Goal: Task Accomplishment & Management: Manage account settings

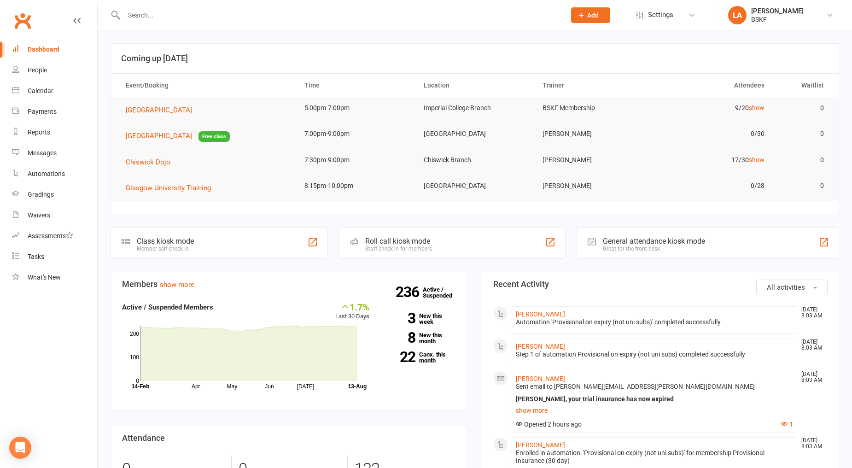
click at [173, 7] on div at bounding box center [334, 15] width 448 height 30
click at [174, 7] on div at bounding box center [334, 15] width 448 height 30
click at [175, 11] on input "text" at bounding box center [340, 15] width 438 height 13
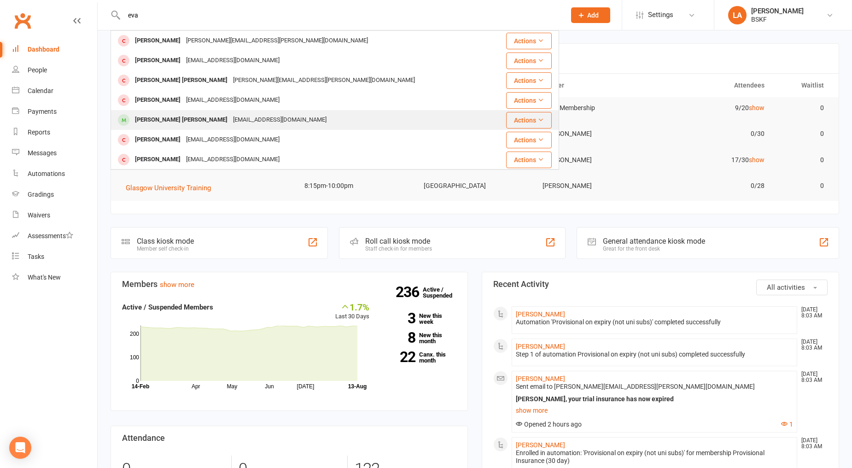
type input "eva"
click at [218, 111] on div "[PERSON_NAME] [PERSON_NAME] [EMAIL_ADDRESS][DOMAIN_NAME]" at bounding box center [302, 119] width 382 height 19
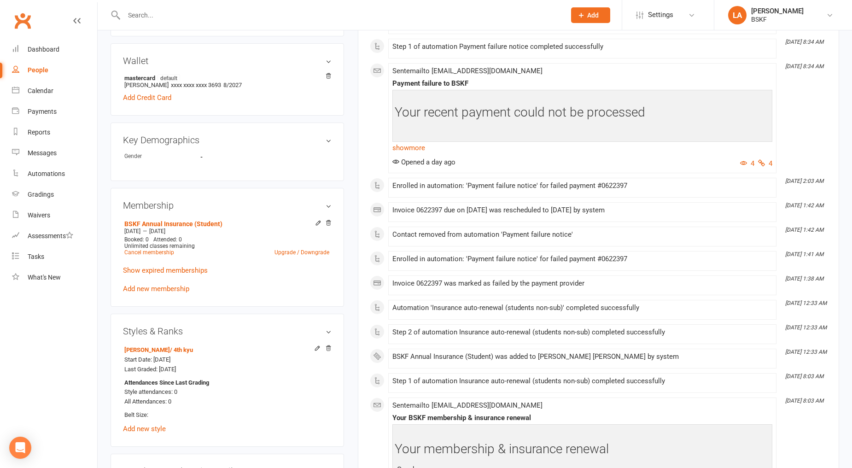
scroll to position [187, 0]
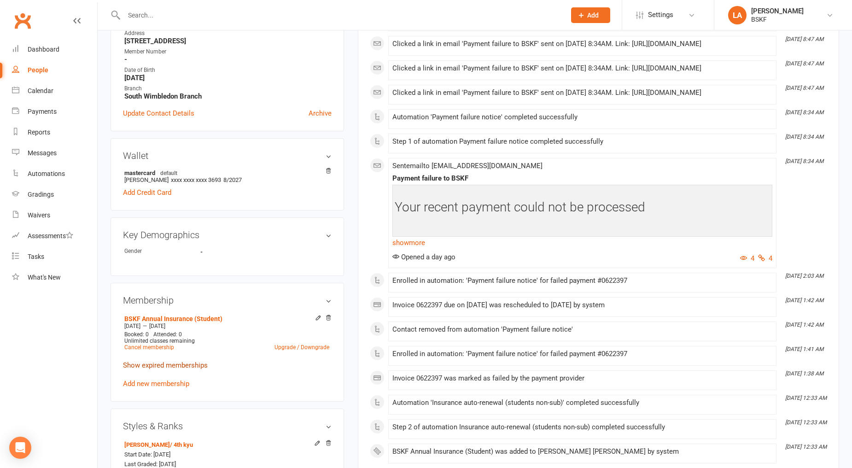
click at [171, 363] on link "Show expired memberships" at bounding box center [165, 365] width 85 height 8
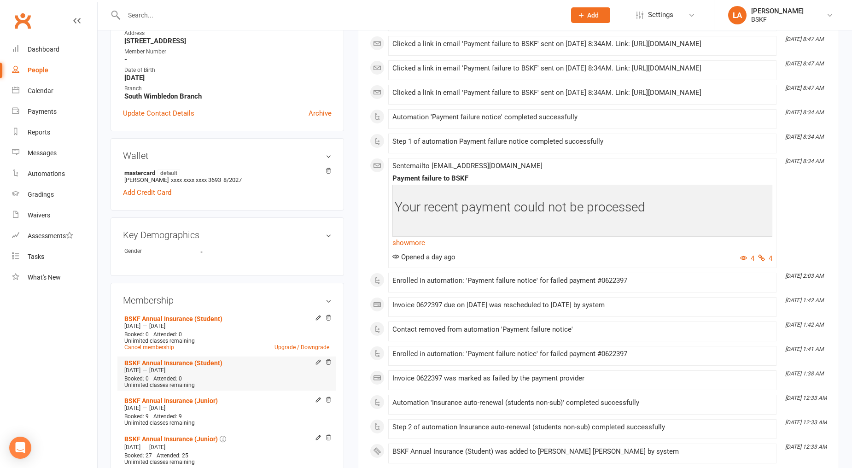
scroll to position [0, 0]
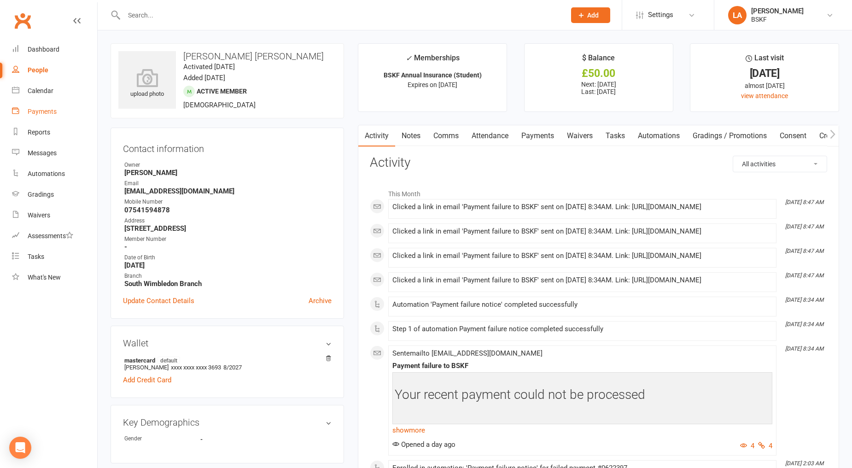
click at [41, 114] on div "Payments" at bounding box center [42, 111] width 29 height 7
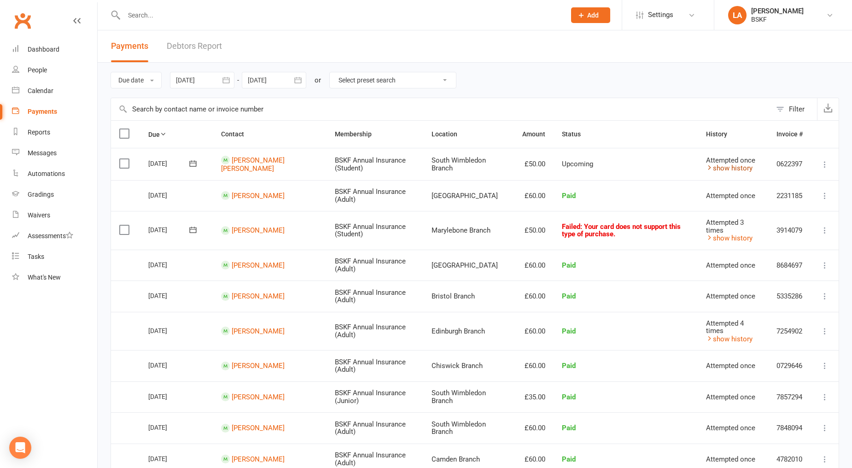
click at [731, 171] on link "show history" at bounding box center [729, 168] width 46 height 8
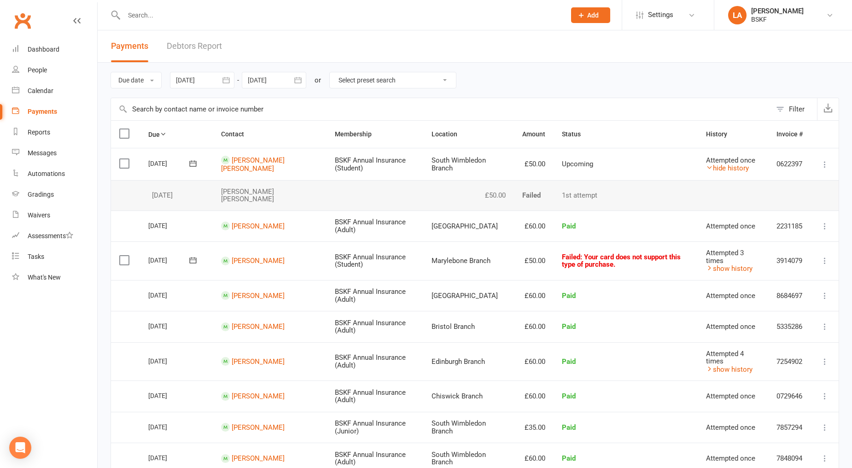
click at [186, 11] on input "text" at bounding box center [340, 15] width 438 height 13
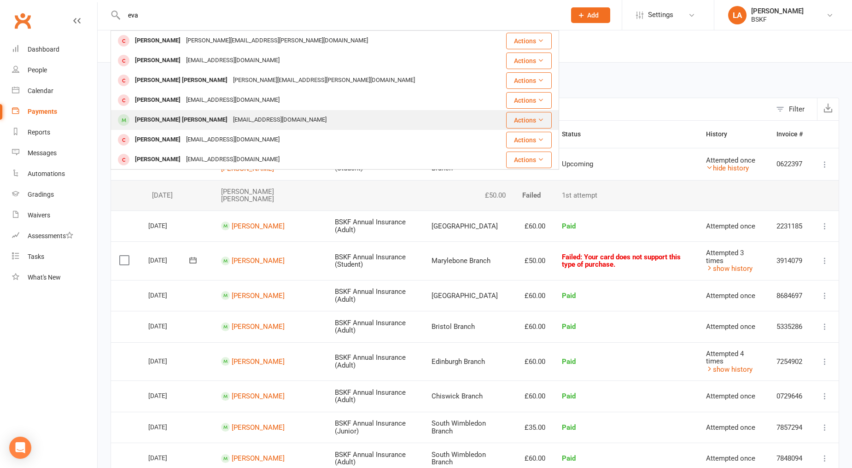
type input "eva"
click at [237, 116] on div "[EMAIL_ADDRESS][DOMAIN_NAME]" at bounding box center [279, 119] width 99 height 13
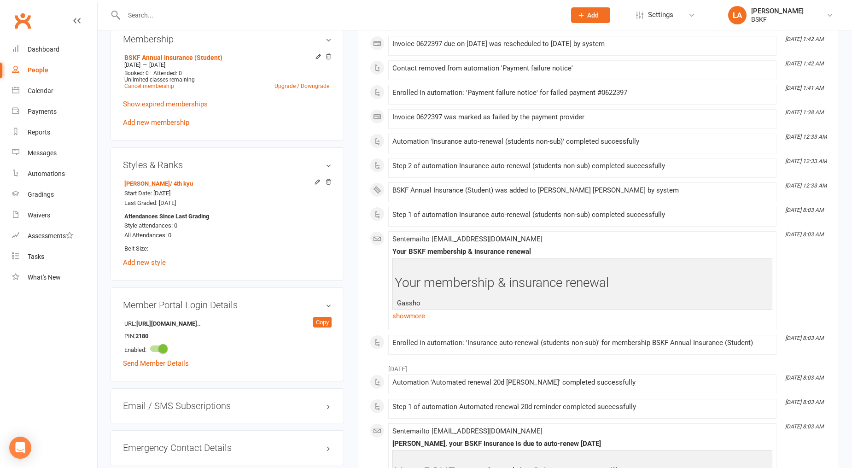
scroll to position [338, 0]
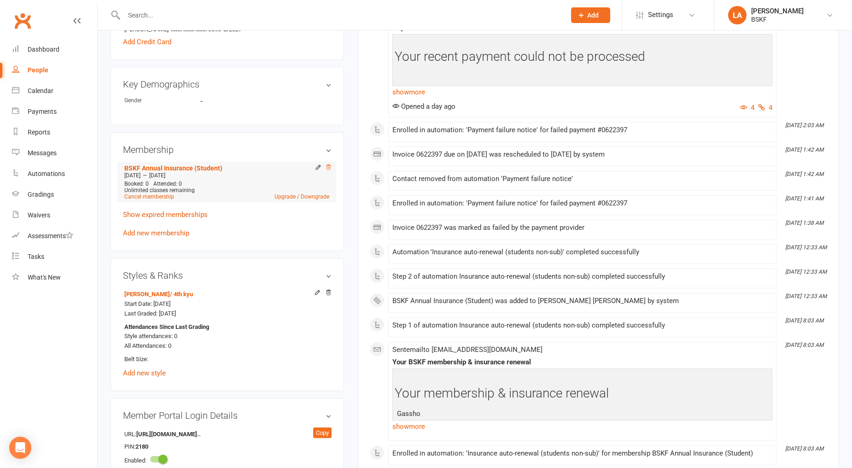
click at [327, 166] on icon at bounding box center [328, 167] width 6 height 6
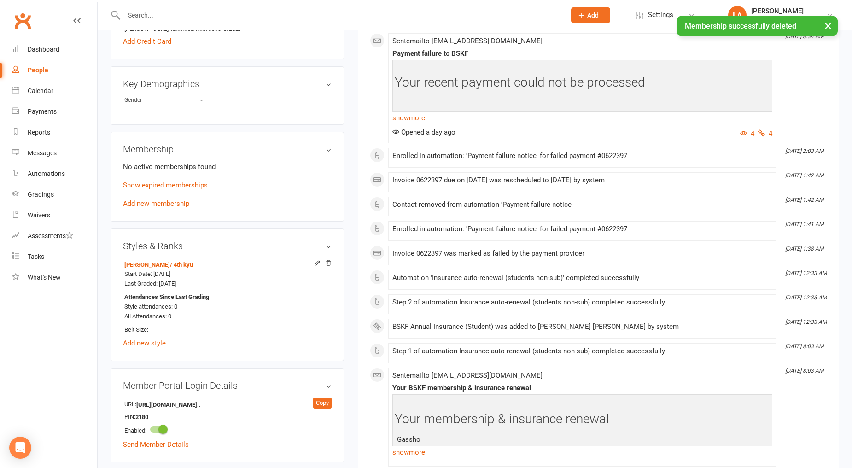
scroll to position [149, 0]
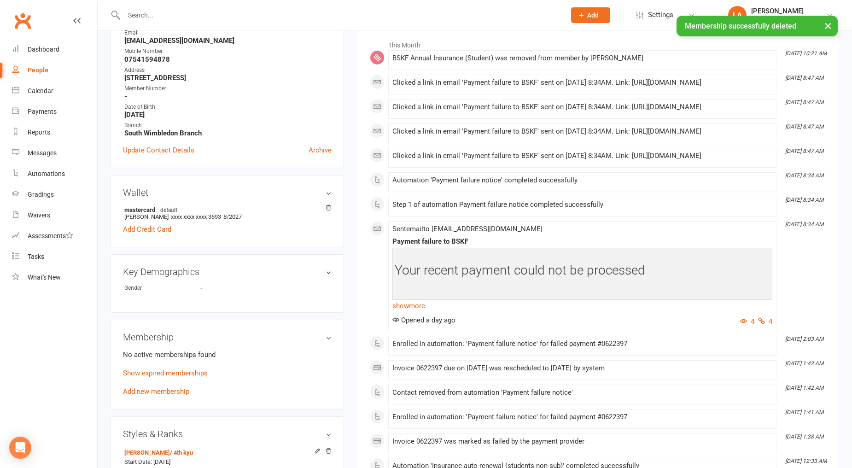
click at [332, 209] on div "Wallet mastercard default [PERSON_NAME] xxxx xxxx xxxx 3693 8/2027 Add Credit C…" at bounding box center [226, 211] width 233 height 72
click at [331, 209] on icon at bounding box center [328, 207] width 6 height 6
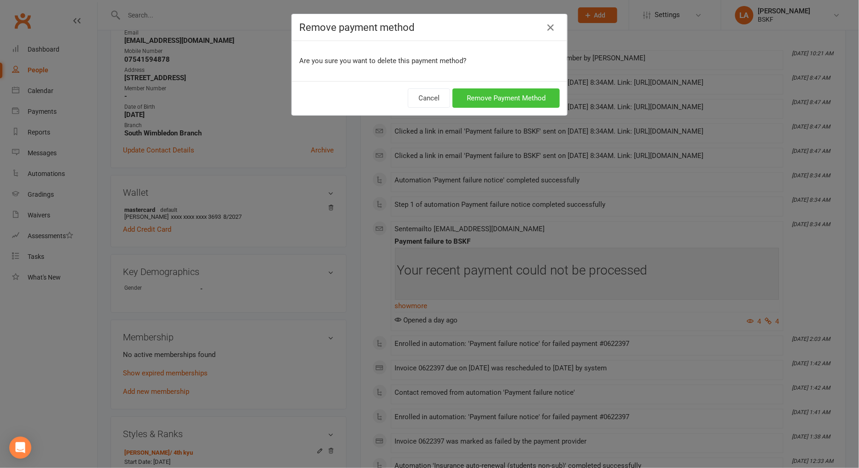
click at [487, 97] on button "Remove Payment Method" at bounding box center [506, 97] width 107 height 19
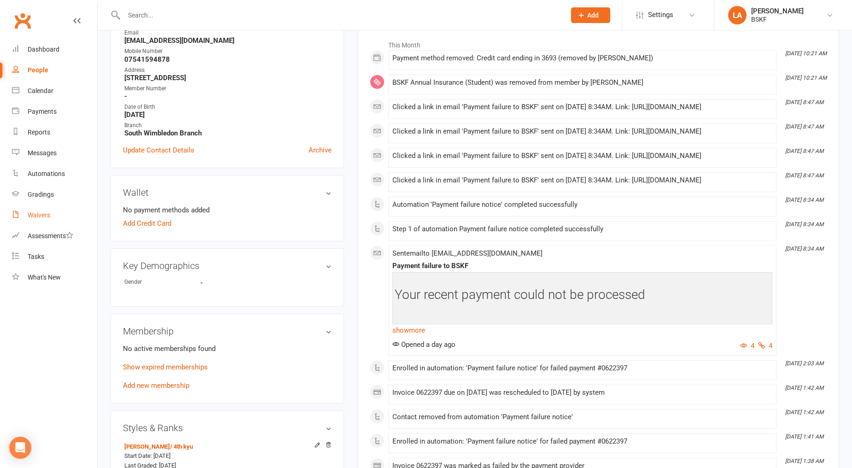
click at [46, 216] on div "Waivers" at bounding box center [39, 214] width 23 height 7
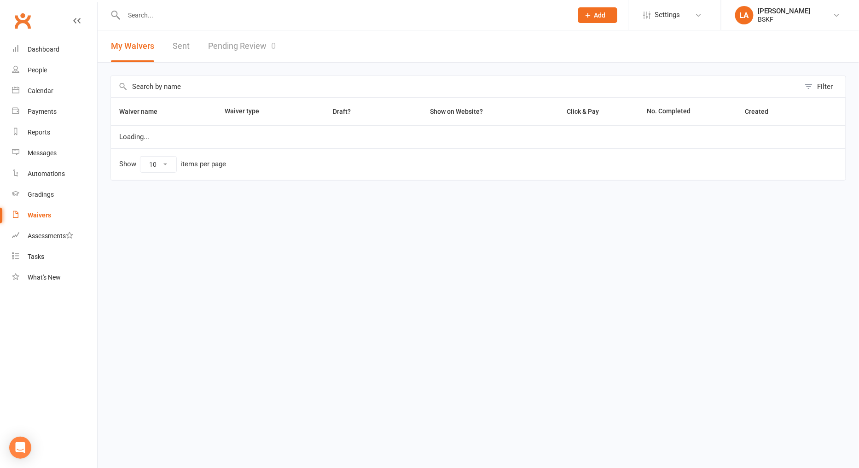
select select "100"
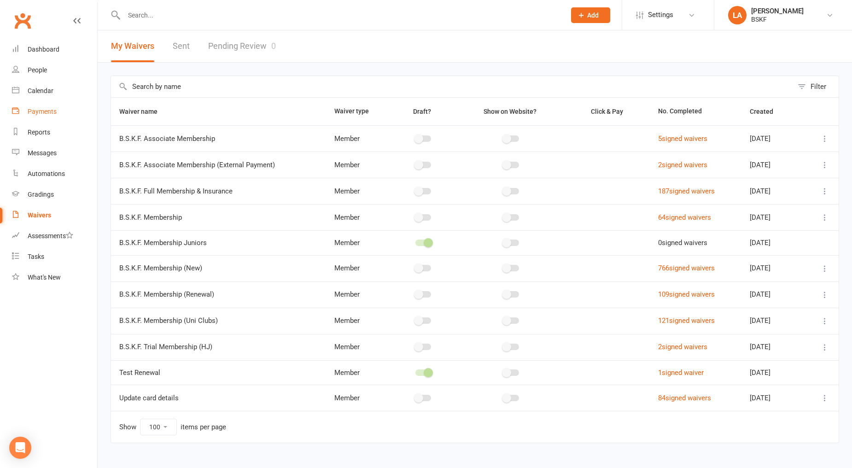
click at [46, 114] on div "Payments" at bounding box center [42, 111] width 29 height 7
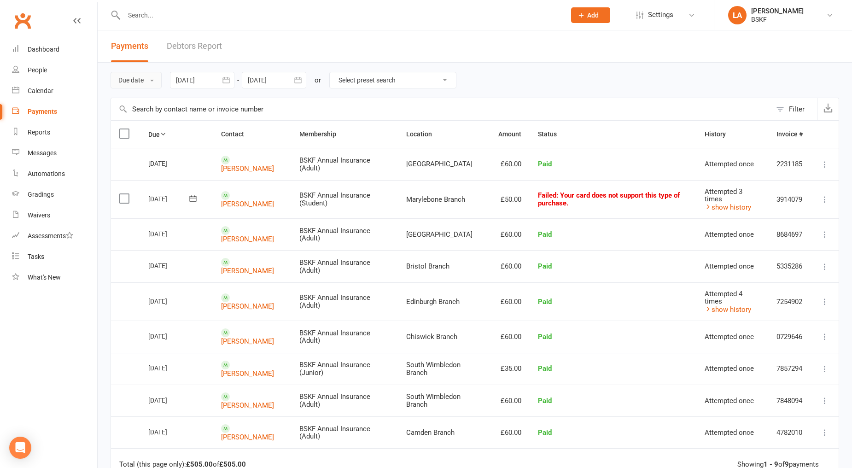
click at [148, 79] on button "Due date" at bounding box center [135, 80] width 51 height 17
click at [159, 141] on link "Date failed" at bounding box center [156, 137] width 91 height 18
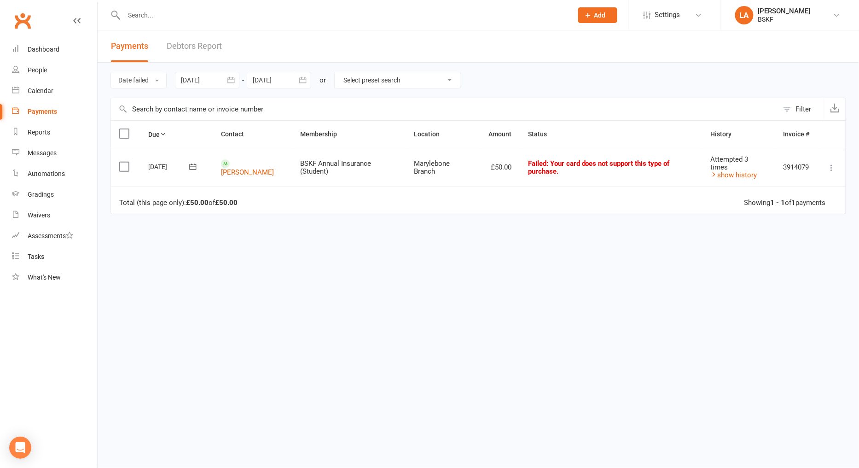
click at [230, 164] on contact-link "[PERSON_NAME]" at bounding box center [247, 167] width 53 height 17
click at [242, 168] on link "[PERSON_NAME]" at bounding box center [247, 172] width 53 height 8
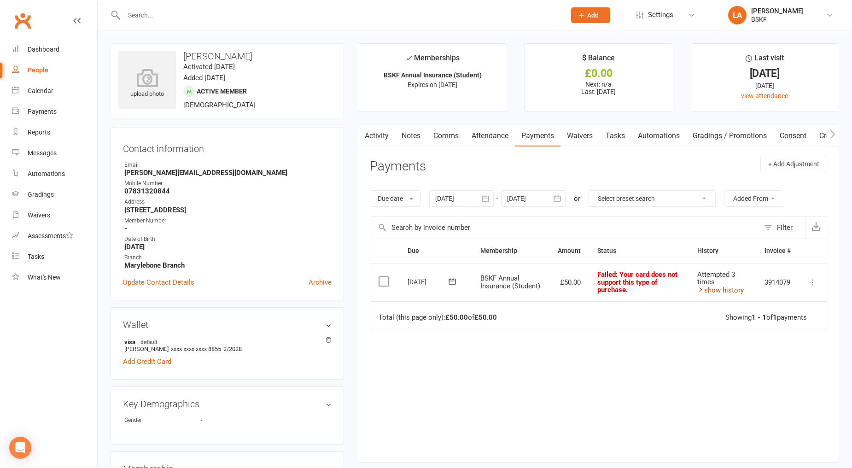
click at [730, 292] on link "show history" at bounding box center [720, 290] width 46 height 8
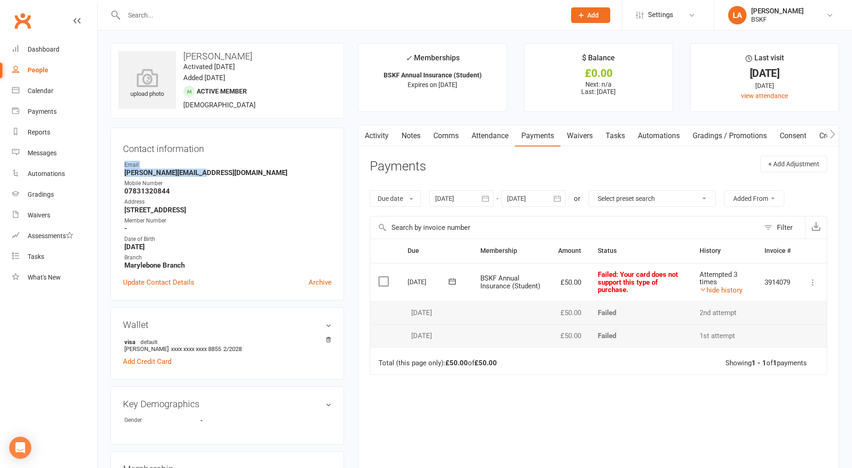
drag, startPoint x: 191, startPoint y: 172, endPoint x: 124, endPoint y: 168, distance: 66.9
click at [124, 168] on li "Email [PERSON_NAME][EMAIL_ADDRESS][DOMAIN_NAME]" at bounding box center [227, 169] width 209 height 16
click at [135, 173] on strong "[PERSON_NAME][EMAIL_ADDRESS][DOMAIN_NAME]" at bounding box center [227, 173] width 207 height 8
drag, startPoint x: 125, startPoint y: 173, endPoint x: 200, endPoint y: 177, distance: 75.6
click at [200, 177] on ul "Owner Email [PERSON_NAME][EMAIL_ADDRESS][DOMAIN_NAME] Mobile Number [PHONE_NUMB…" at bounding box center [227, 215] width 209 height 109
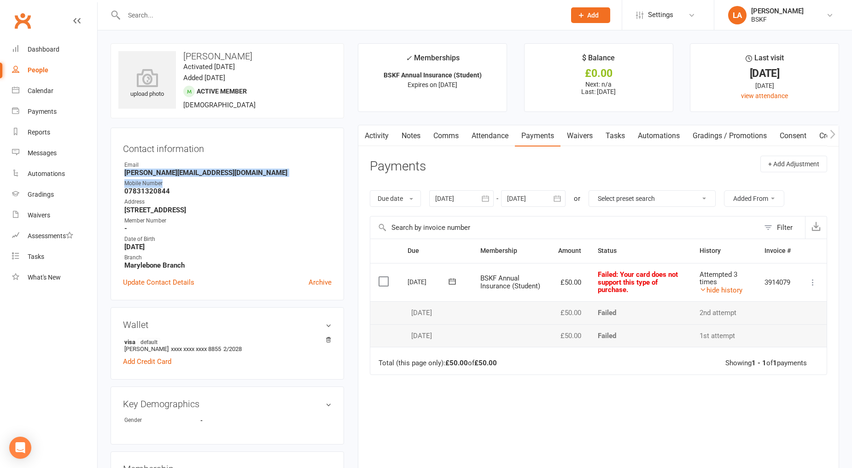
click at [198, 173] on strong "[PERSON_NAME][EMAIL_ADDRESS][DOMAIN_NAME]" at bounding box center [227, 173] width 207 height 8
drag, startPoint x: 209, startPoint y: 172, endPoint x: 118, endPoint y: 172, distance: 91.2
click at [118, 172] on div "Contact information Owner Email [PERSON_NAME][EMAIL_ADDRESS][DOMAIN_NAME] Mobil…" at bounding box center [226, 214] width 233 height 173
copy strong "[PERSON_NAME][EMAIL_ADDRESS][DOMAIN_NAME]"
click at [385, 283] on label at bounding box center [384, 281] width 12 height 9
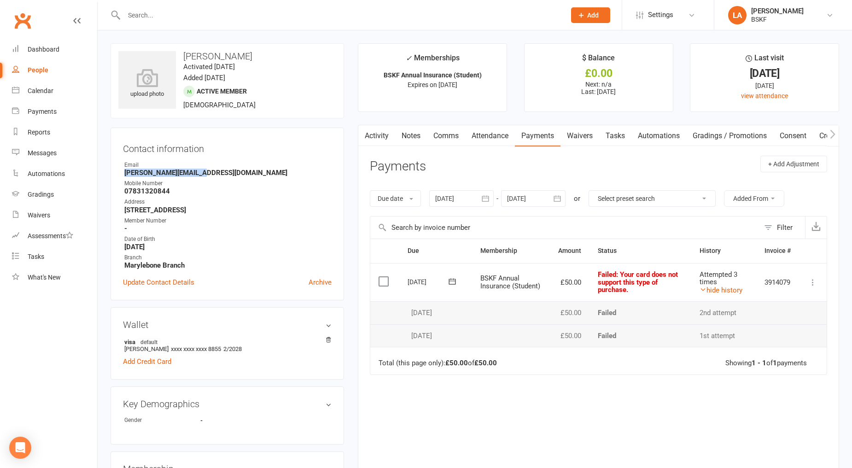
click at [384, 277] on input "checkbox" at bounding box center [381, 277] width 6 height 0
click at [385, 284] on label at bounding box center [384, 281] width 12 height 9
click at [384, 277] on input "checkbox" at bounding box center [381, 277] width 6 height 0
click at [51, 108] on div "Payments" at bounding box center [42, 111] width 29 height 7
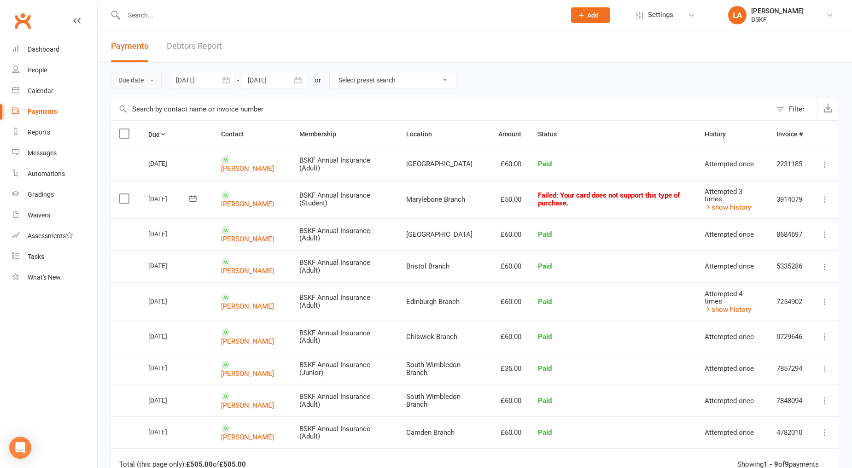
click at [151, 81] on button "Due date" at bounding box center [135, 80] width 51 height 17
click at [159, 136] on link "Date failed" at bounding box center [156, 137] width 91 height 18
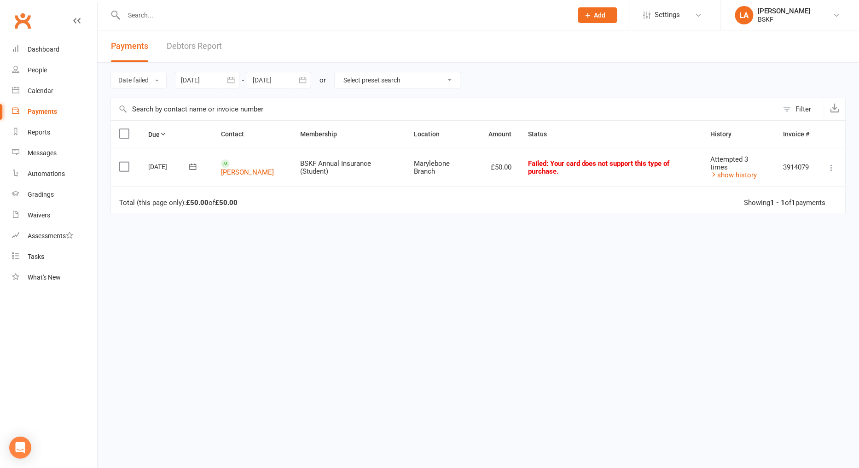
click at [117, 164] on td "Select this" at bounding box center [125, 167] width 29 height 39
click at [122, 166] on label at bounding box center [125, 166] width 12 height 9
click at [122, 162] on input "checkbox" at bounding box center [122, 162] width 6 height 0
click at [745, 448] on icon "button" at bounding box center [747, 446] width 9 height 9
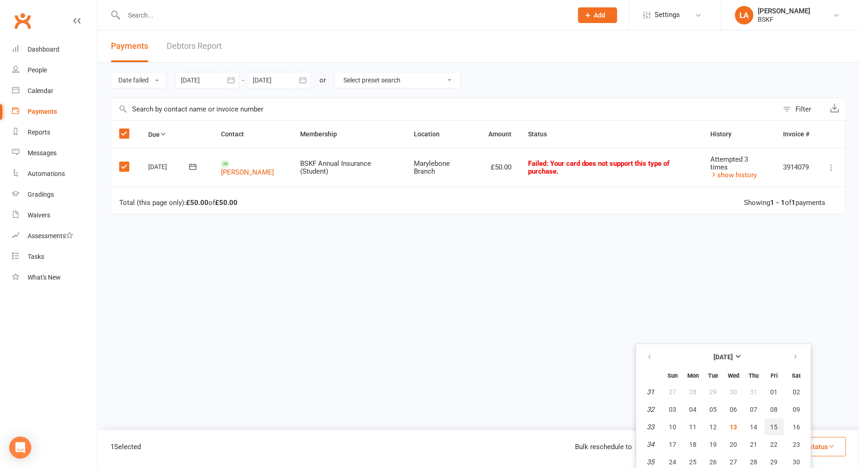
click at [778, 426] on span "15" at bounding box center [774, 426] width 7 height 7
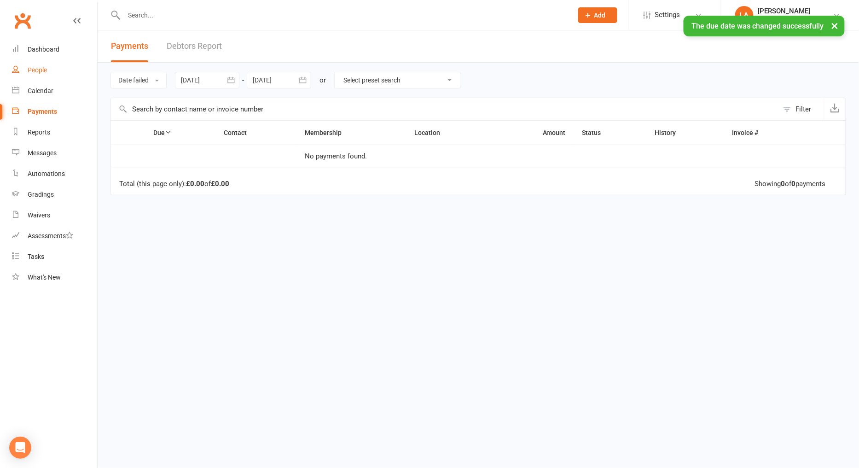
click at [46, 62] on link "People" at bounding box center [54, 70] width 85 height 21
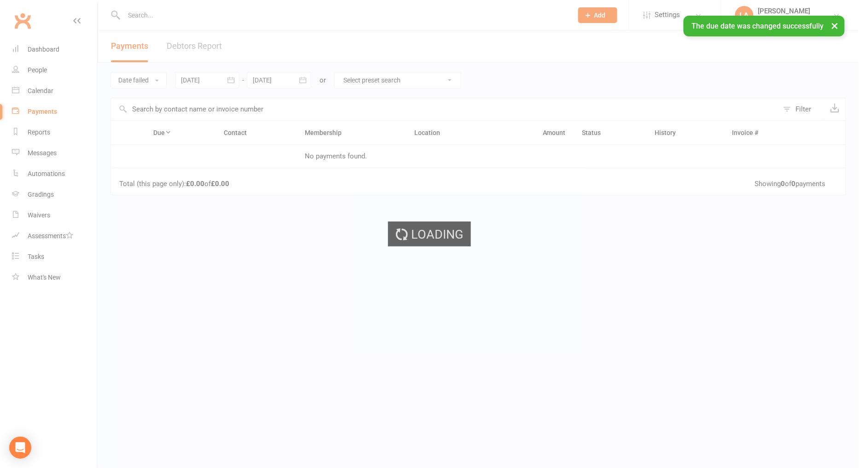
click at [47, 51] on div "Loading" at bounding box center [429, 234] width 859 height 468
select select "25"
